Goal: Task Accomplishment & Management: Use online tool/utility

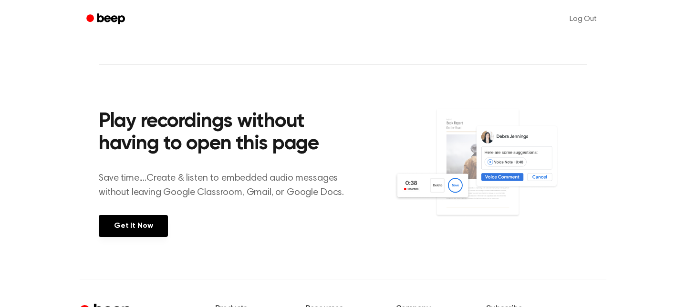
scroll to position [444, 0]
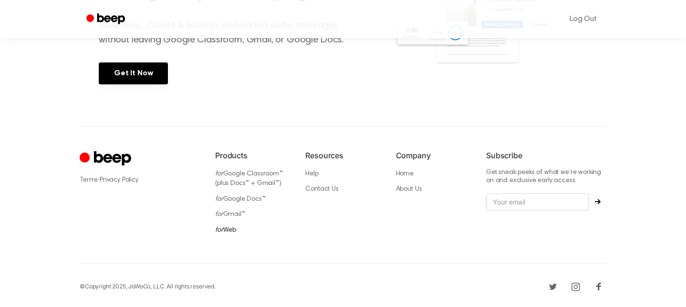
click at [232, 225] on li "for Web" at bounding box center [252, 230] width 75 height 10
click at [232, 227] on link "for Web" at bounding box center [225, 230] width 21 height 7
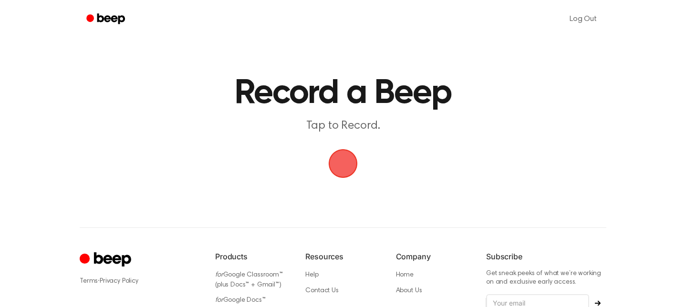
click at [341, 153] on span "button" at bounding box center [343, 163] width 29 height 29
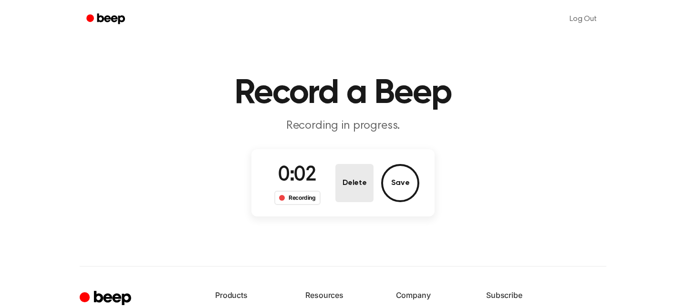
click at [353, 176] on button "Delete" at bounding box center [354, 183] width 38 height 38
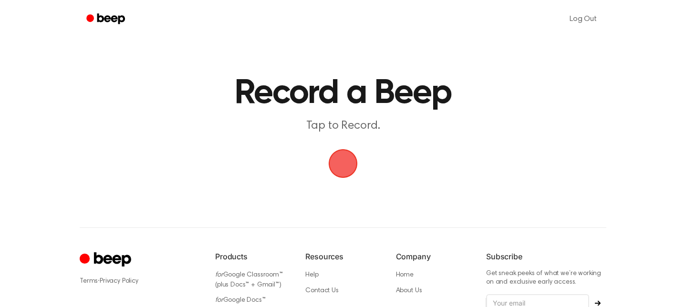
click at [342, 171] on span "button" at bounding box center [343, 163] width 27 height 27
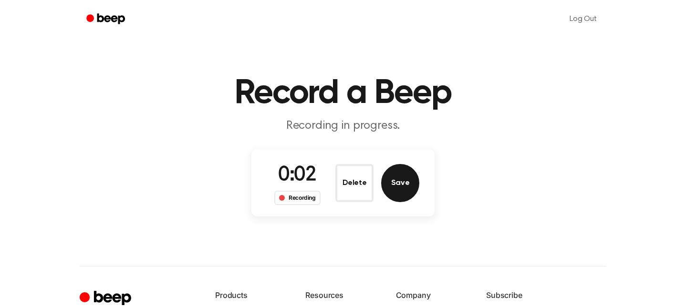
click at [397, 191] on button "Save" at bounding box center [400, 183] width 38 height 38
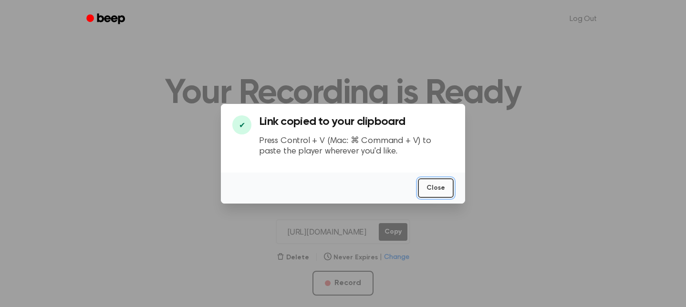
click at [430, 185] on button "Close" at bounding box center [436, 188] width 36 height 20
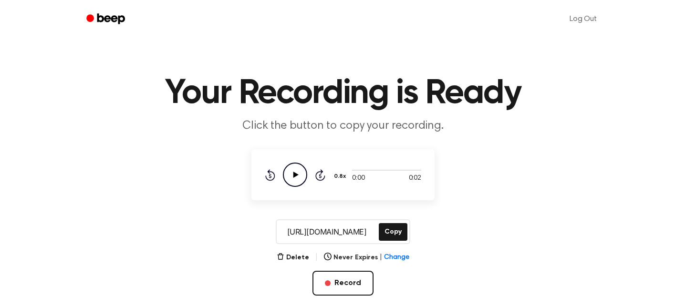
click at [292, 165] on icon "Play Audio" at bounding box center [295, 175] width 24 height 24
click at [412, 242] on div "[URL][DOMAIN_NAME] Copy" at bounding box center [342, 231] width 663 height 25
click at [396, 237] on button "Copy" at bounding box center [393, 232] width 29 height 18
click at [396, 230] on button "Copy" at bounding box center [393, 232] width 29 height 18
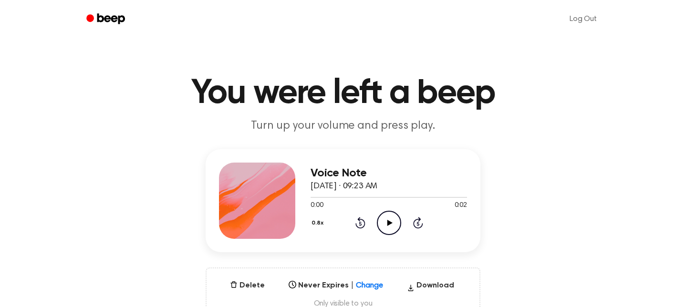
click at [379, 219] on icon "Play Audio" at bounding box center [389, 223] width 24 height 24
